Goal: Entertainment & Leisure: Consume media (video, audio)

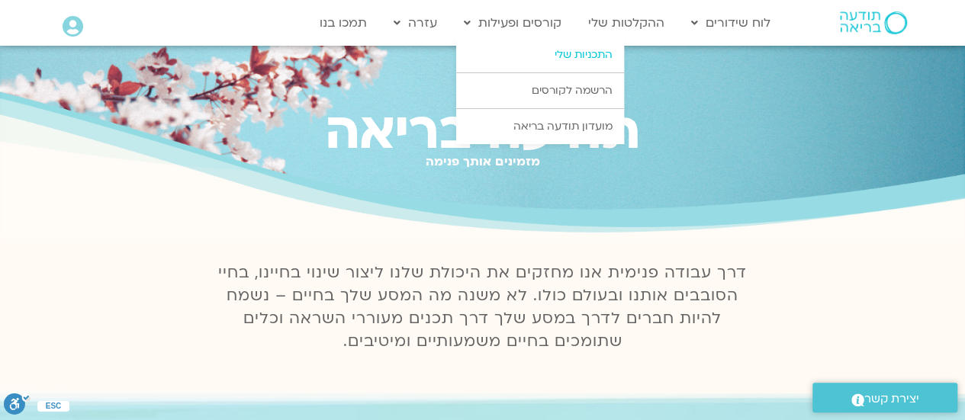
click at [569, 52] on link "התכניות שלי" at bounding box center [540, 54] width 168 height 35
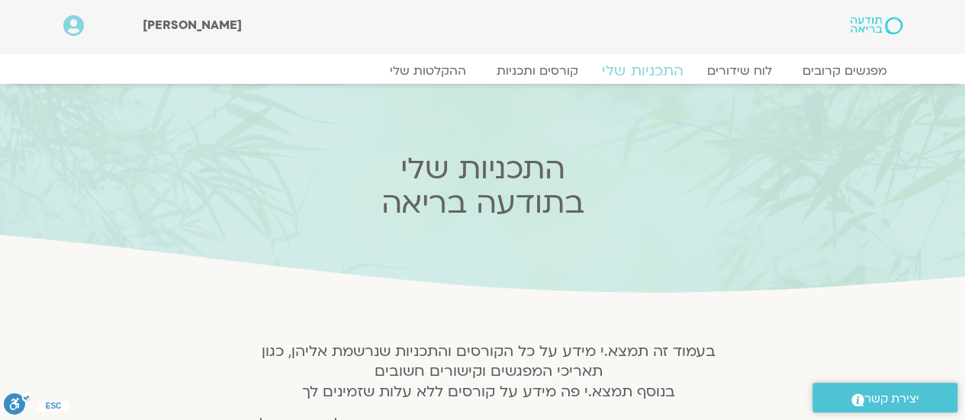
click at [649, 66] on link "התכניות שלי" at bounding box center [643, 71] width 118 height 18
click at [430, 67] on link "ההקלטות שלי" at bounding box center [428, 71] width 128 height 18
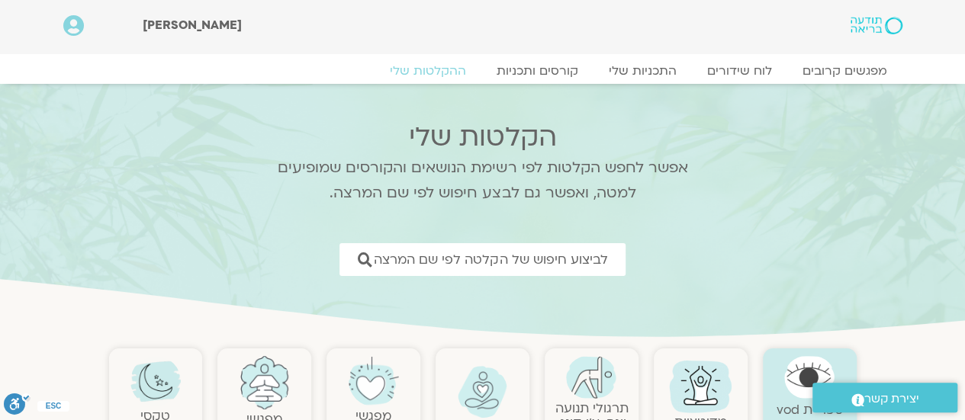
scroll to position [153, 0]
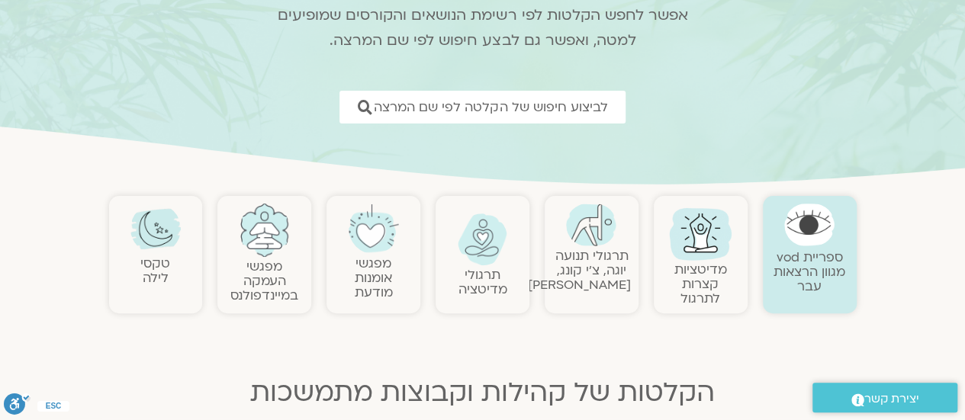
click at [800, 259] on link "ספריית vod מגוון הרצאות עבר" at bounding box center [810, 272] width 72 height 47
click at [800, 256] on link "ספריית vod מגוון הרצאות עבר" at bounding box center [810, 272] width 72 height 47
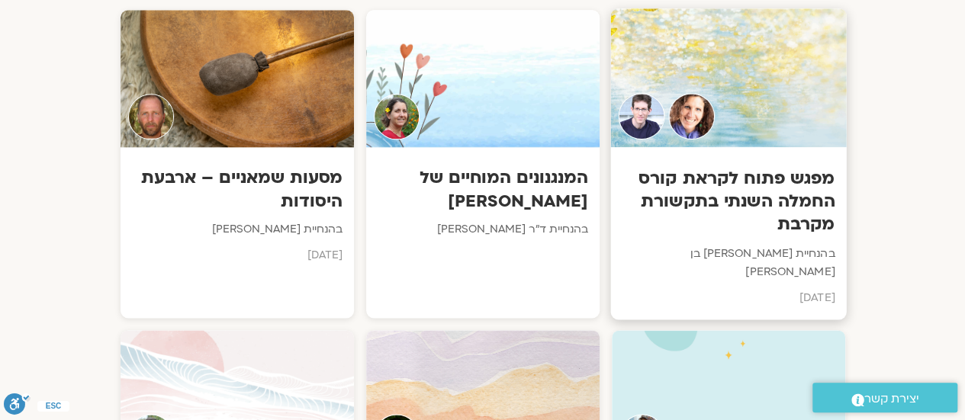
scroll to position [534, 0]
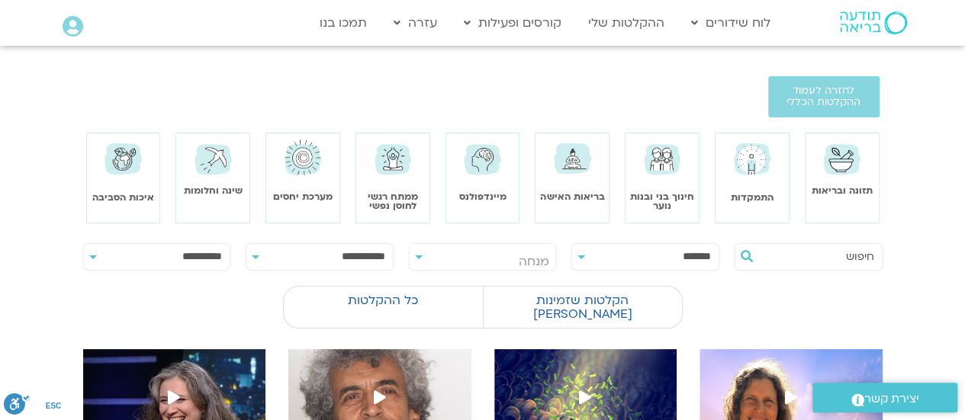
click at [415, 179] on div "ממתח רגשי לחוסן נפשי" at bounding box center [392, 173] width 73 height 73
click at [386, 203] on section at bounding box center [482, 212] width 965 height 39
click at [392, 158] on img at bounding box center [393, 158] width 43 height 43
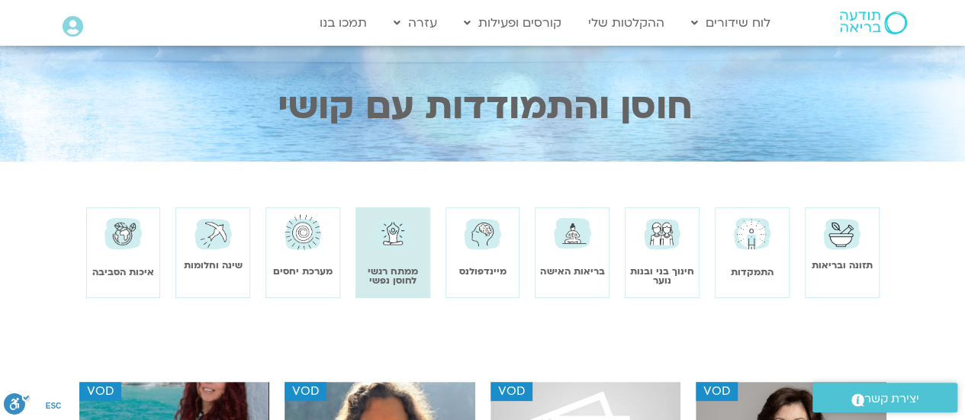
scroll to position [153, 0]
